Goal: Task Accomplishment & Management: Complete application form

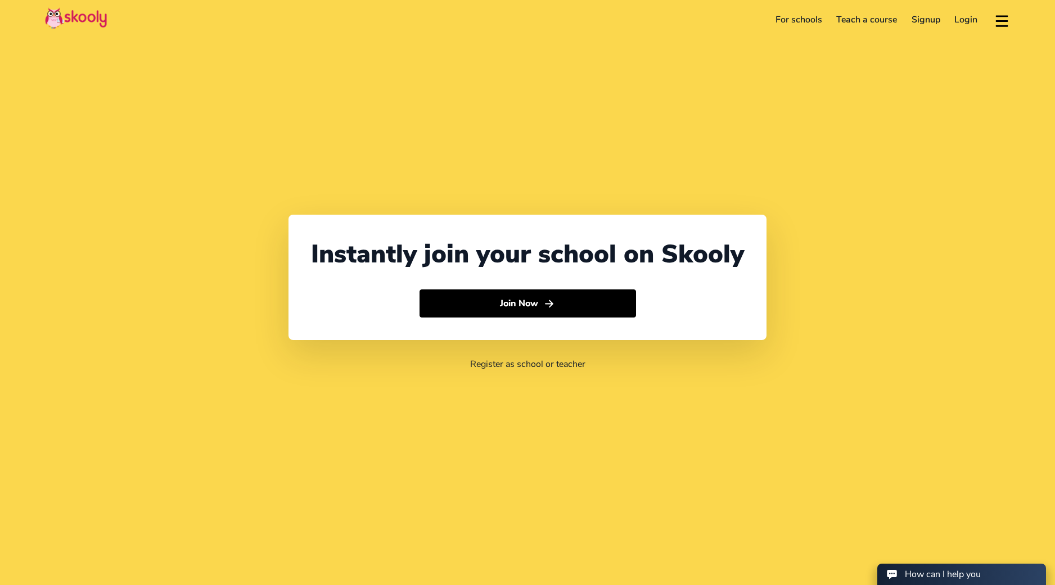
select select "65"
select select "[GEOGRAPHIC_DATA]"
select select "[GEOGRAPHIC_DATA]/[GEOGRAPHIC_DATA]"
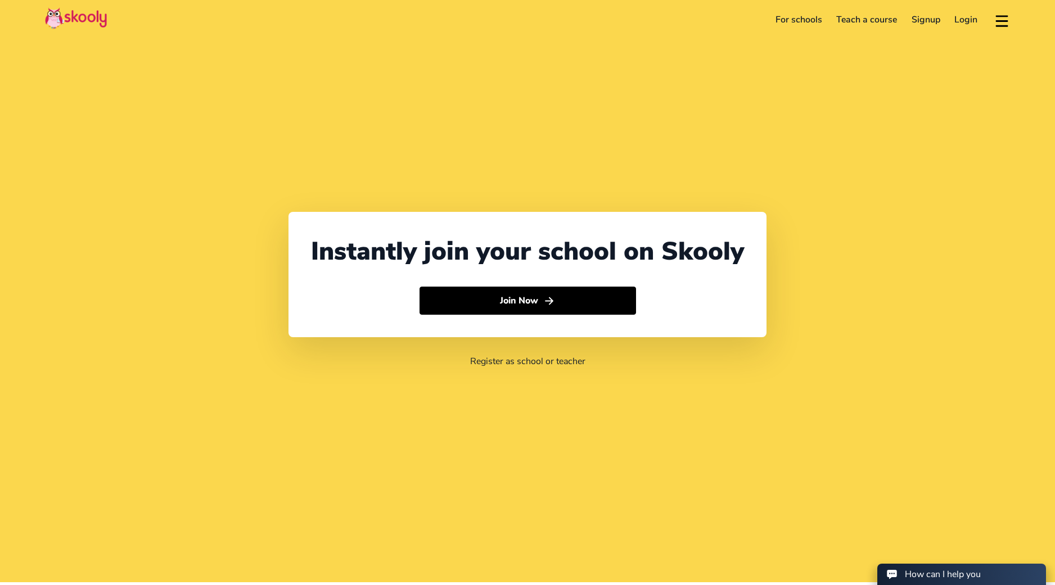
click at [481, 312] on button "Join Now" at bounding box center [527, 301] width 216 height 28
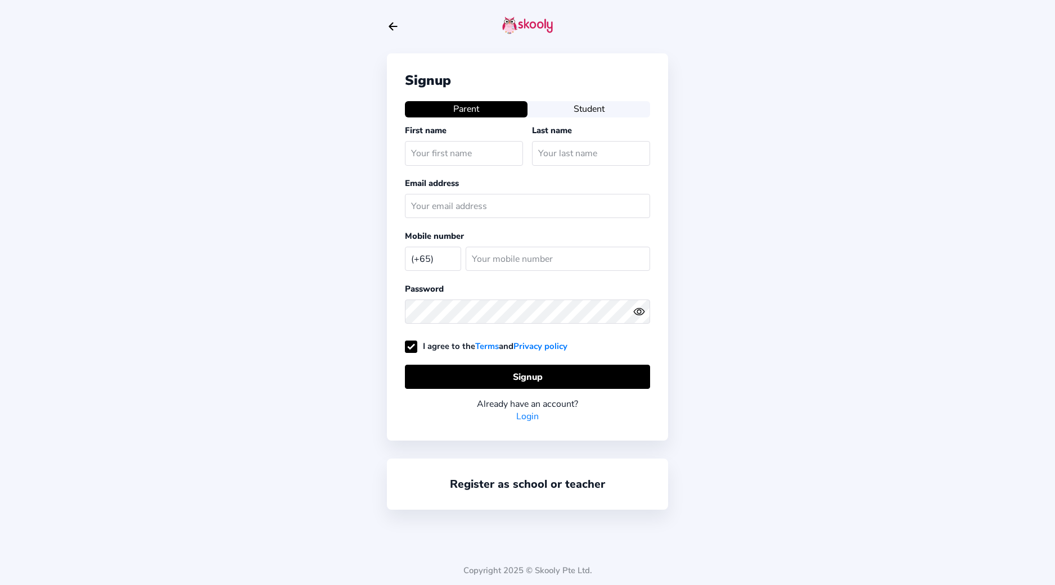
select select "SG"
click at [389, 26] on icon "arrow back outline" at bounding box center [393, 26] width 8 height 7
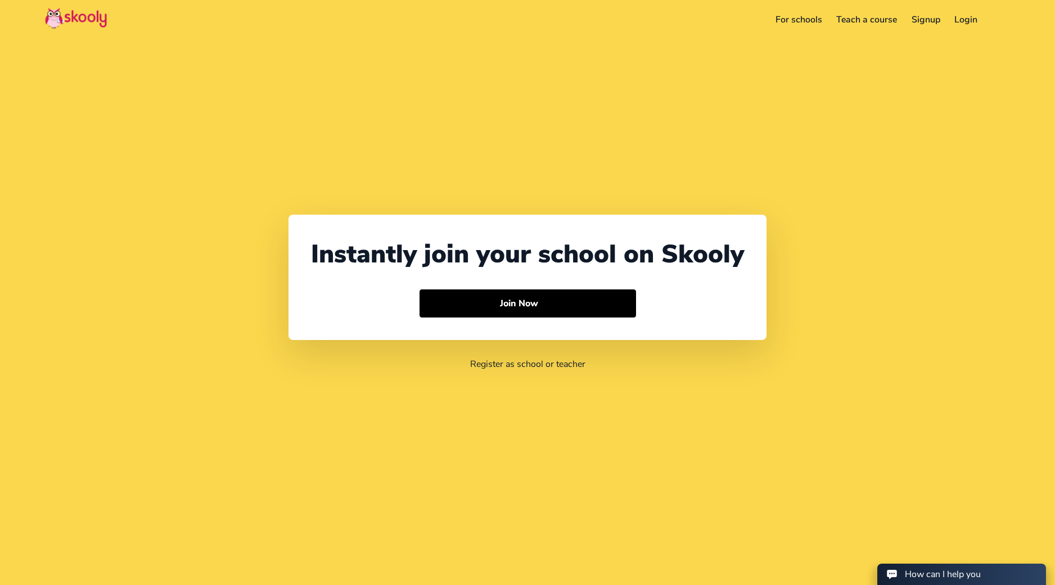
select select "65"
select select "[GEOGRAPHIC_DATA]"
select select "[GEOGRAPHIC_DATA]/[GEOGRAPHIC_DATA]"
